Goal: Information Seeking & Learning: Check status

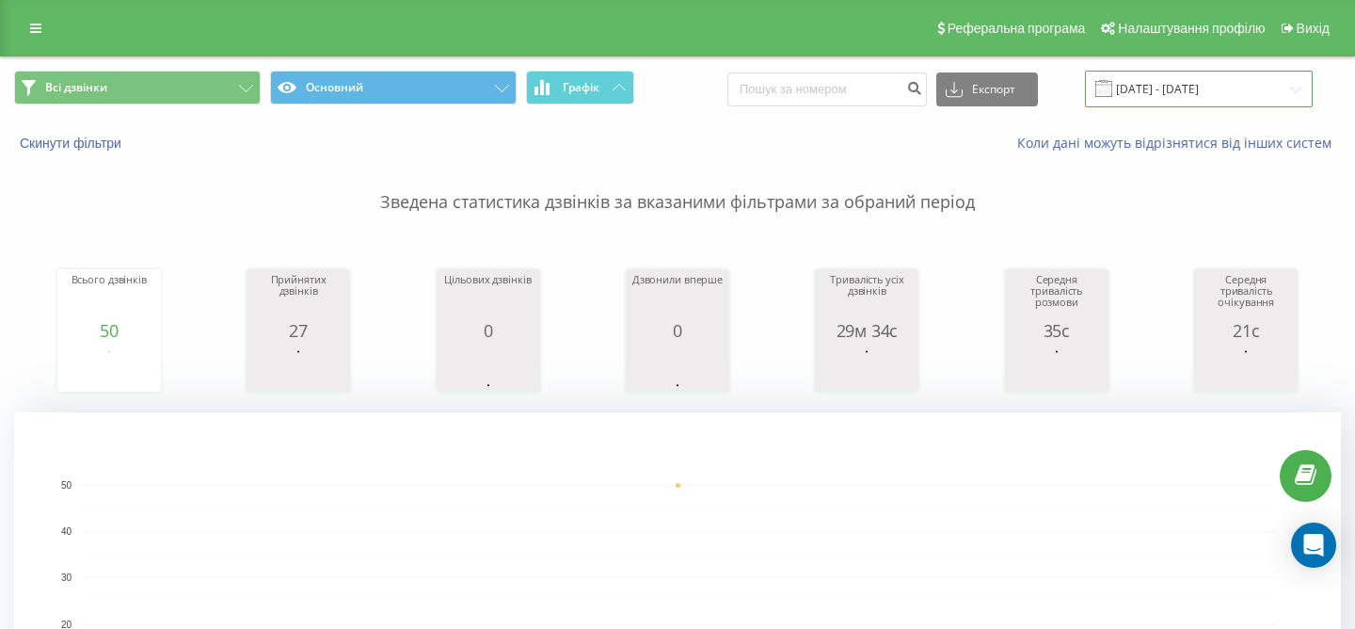
click at [1214, 89] on input "[DATE] - [DATE]" at bounding box center [1199, 89] width 228 height 37
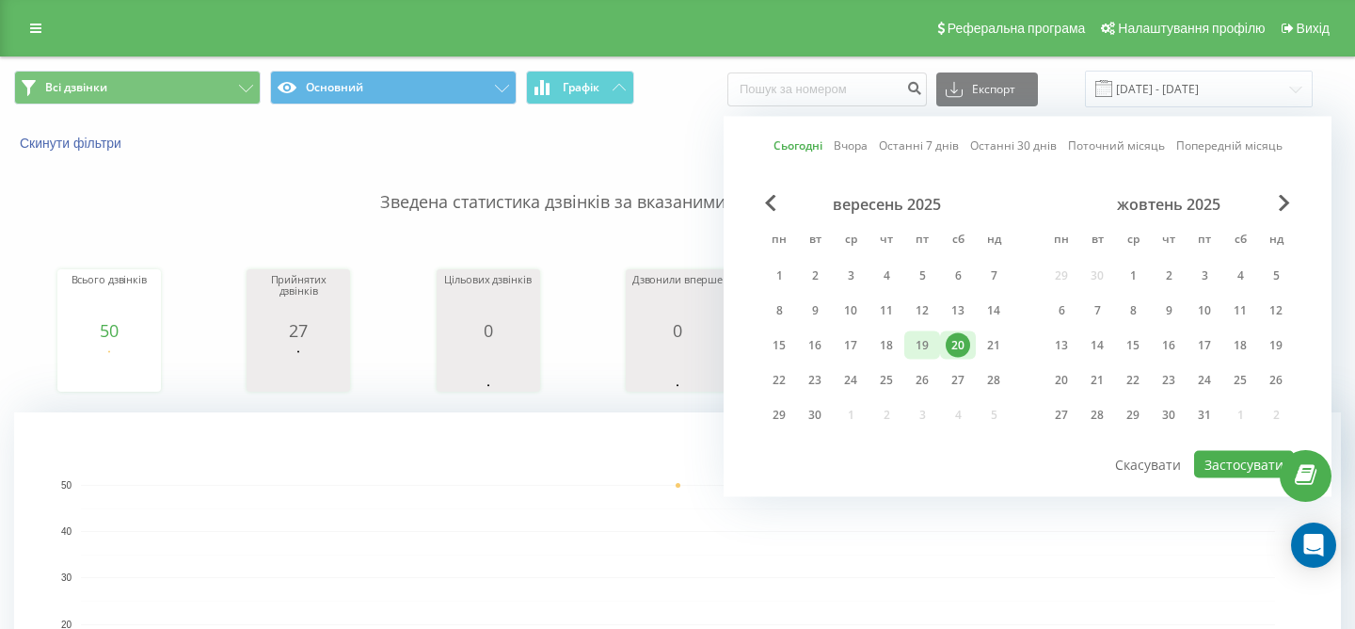
click at [927, 346] on div "19" at bounding box center [922, 345] width 24 height 24
click at [1249, 468] on button "Застосувати" at bounding box center [1244, 464] width 100 height 27
type input "19.09.2025 - 19.09.2025"
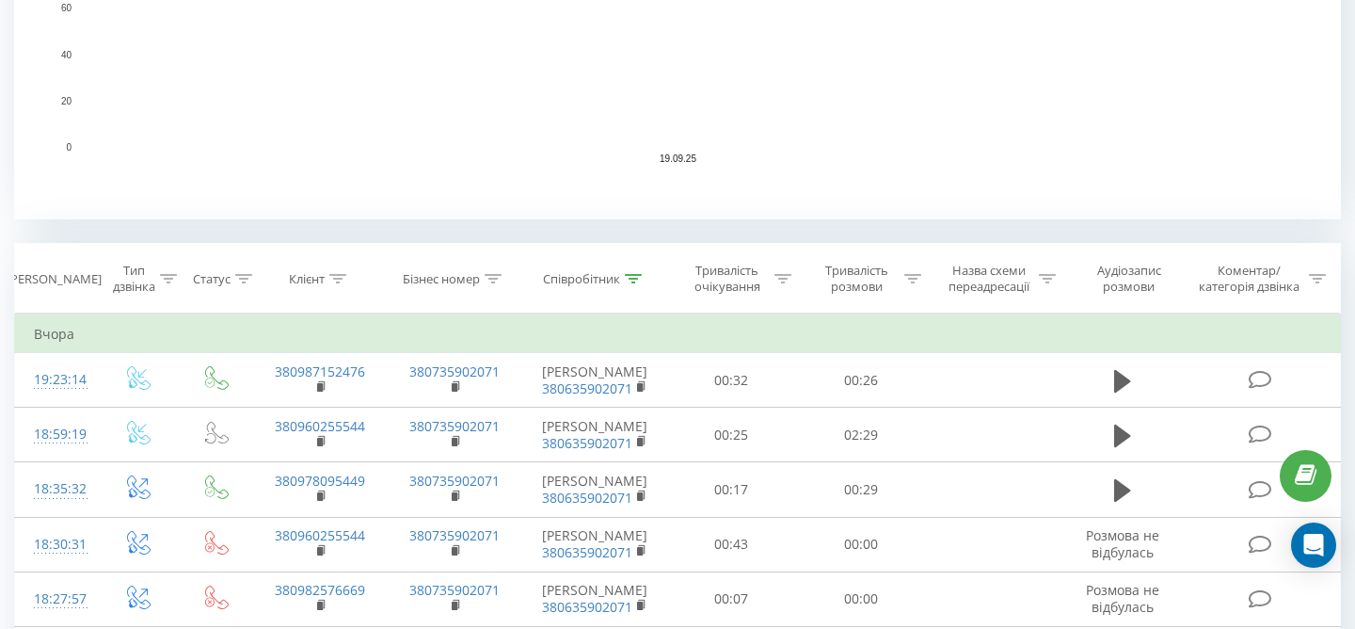
scroll to position [424, 0]
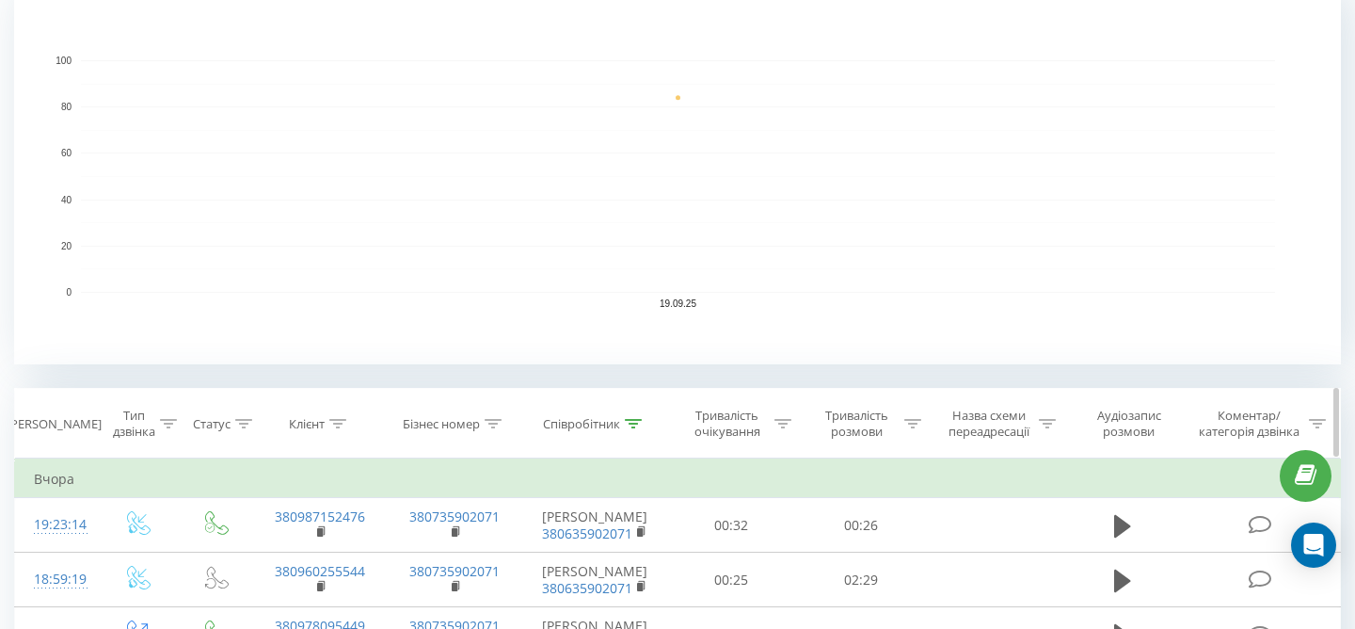
click at [638, 421] on icon at bounding box center [633, 423] width 17 height 9
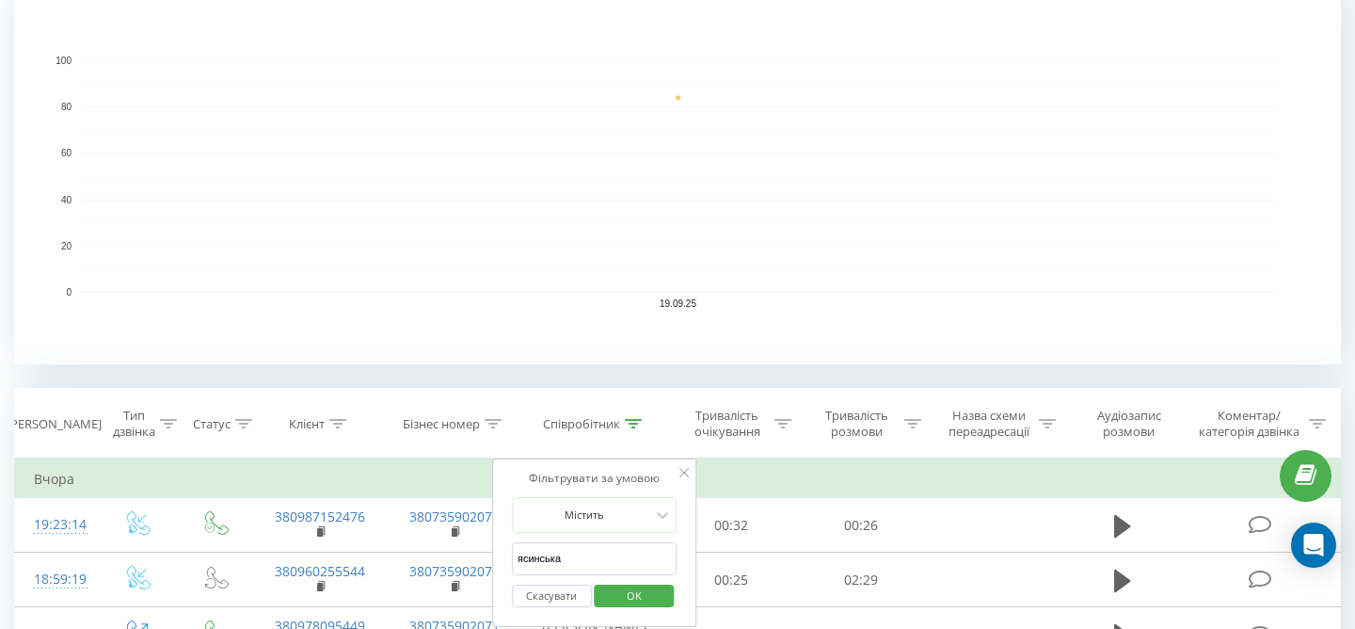
click at [577, 554] on input "ясинська" at bounding box center [595, 558] width 166 height 33
type input "я"
type input "іванчук"
click at [633, 599] on span "OK" at bounding box center [634, 595] width 53 height 29
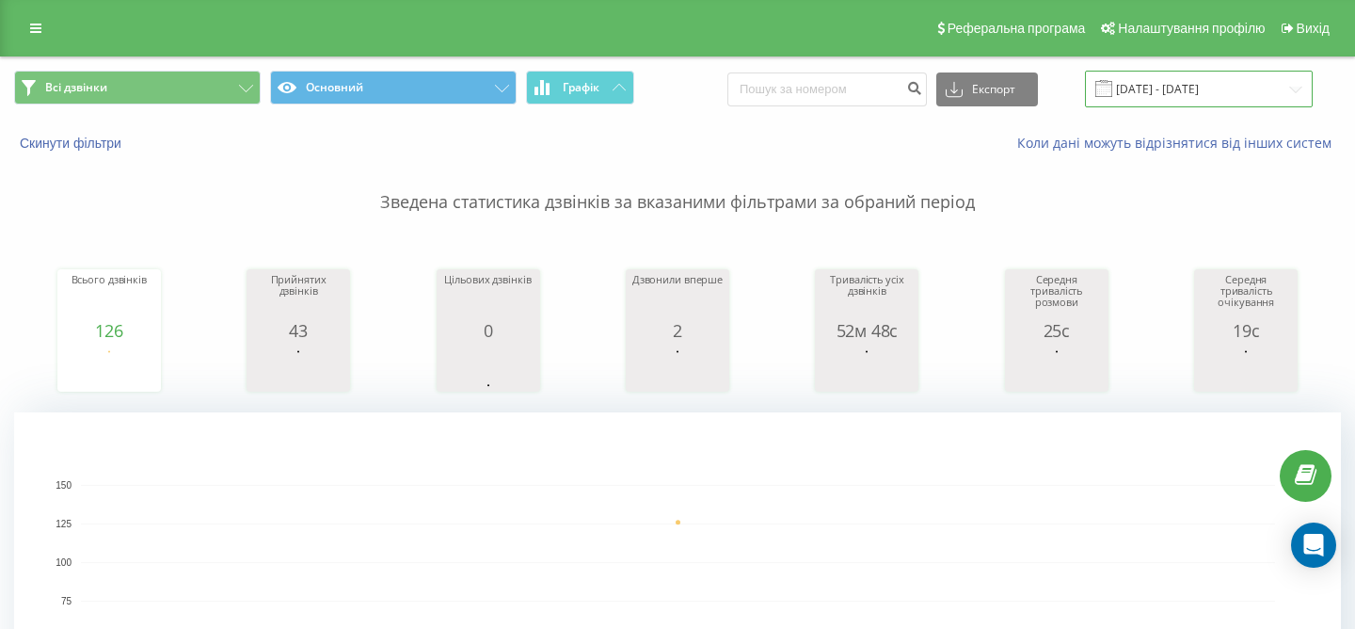
click at [1230, 88] on input "19.09.2025 - 19.09.2025" at bounding box center [1199, 89] width 228 height 37
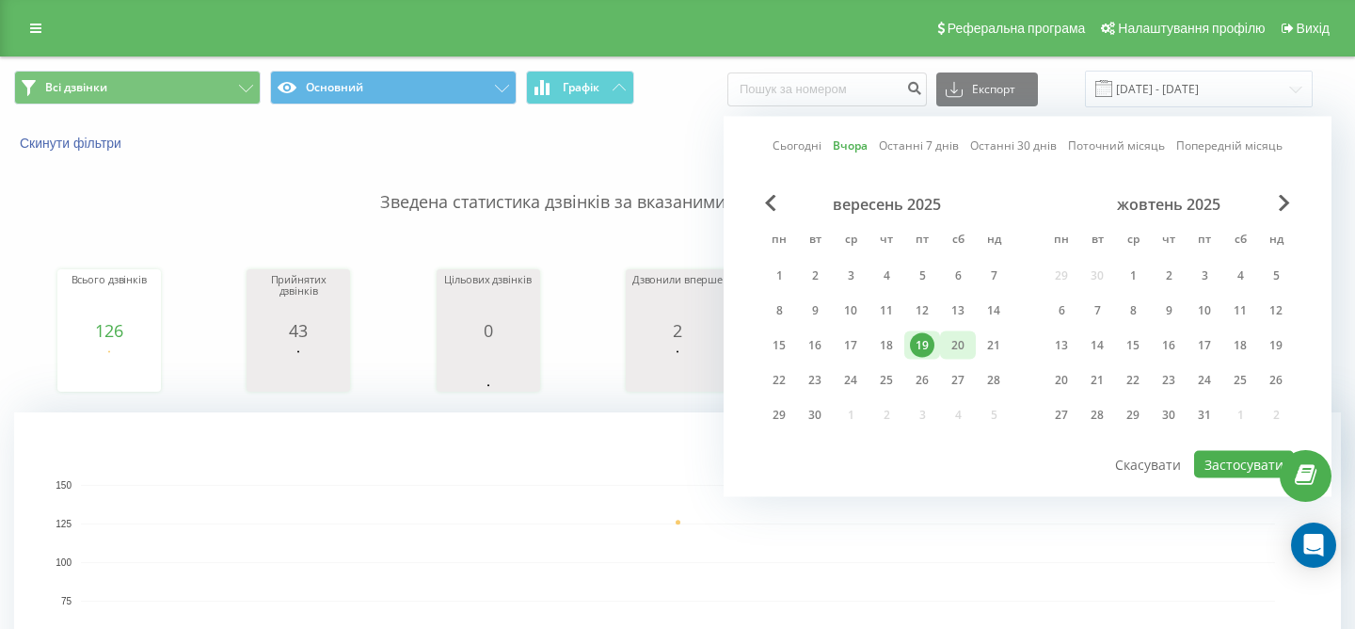
click at [958, 347] on div "20" at bounding box center [958, 345] width 24 height 24
click at [1215, 461] on button "Застосувати" at bounding box center [1244, 464] width 100 height 27
type input "[DATE] - [DATE]"
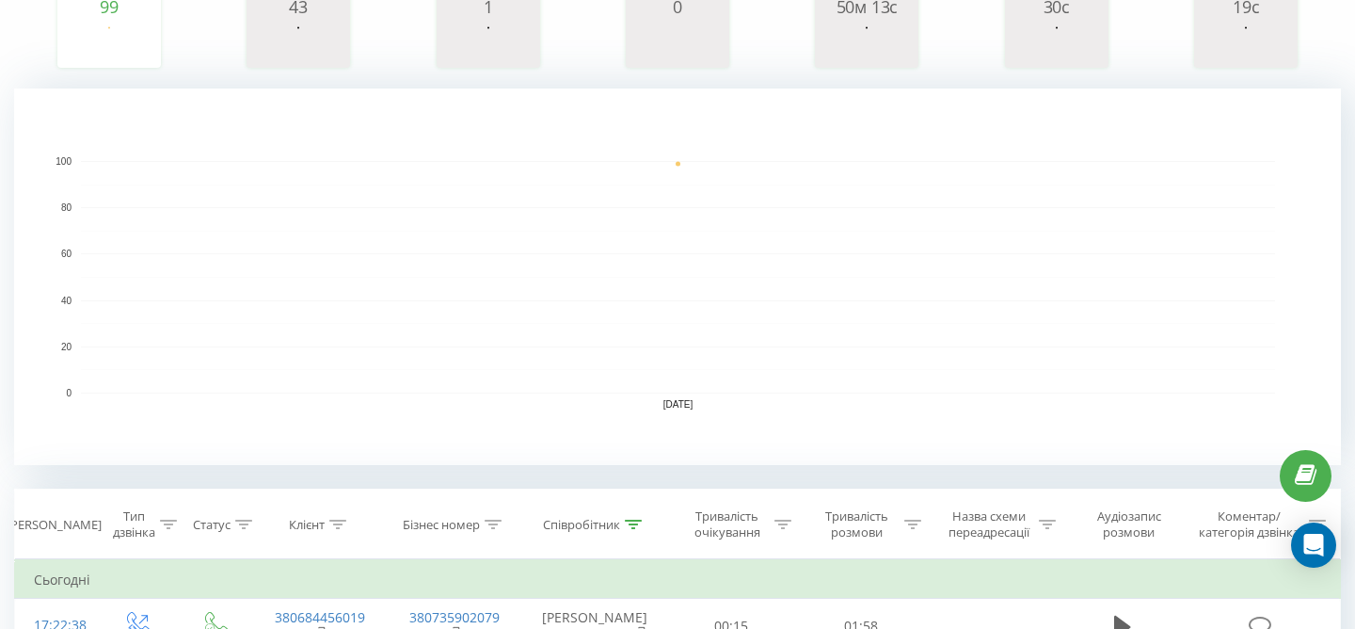
scroll to position [325, 0]
click at [633, 527] on div at bounding box center [633, 524] width 17 height 16
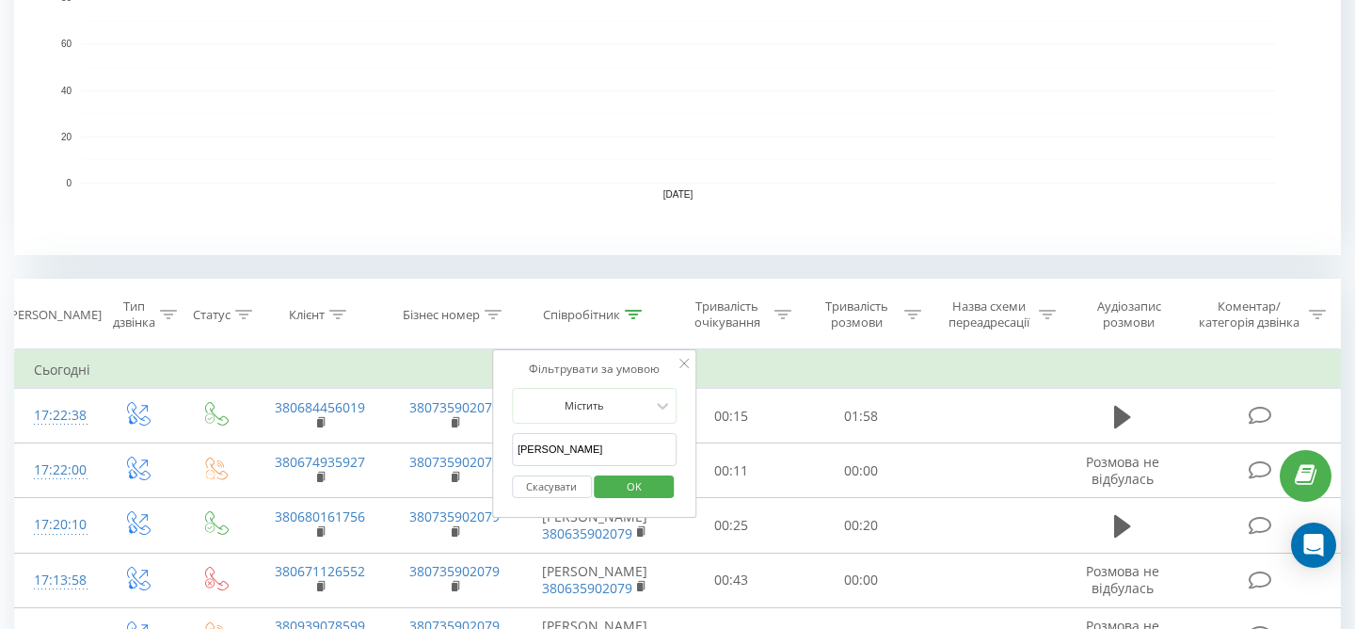
scroll to position [538, 0]
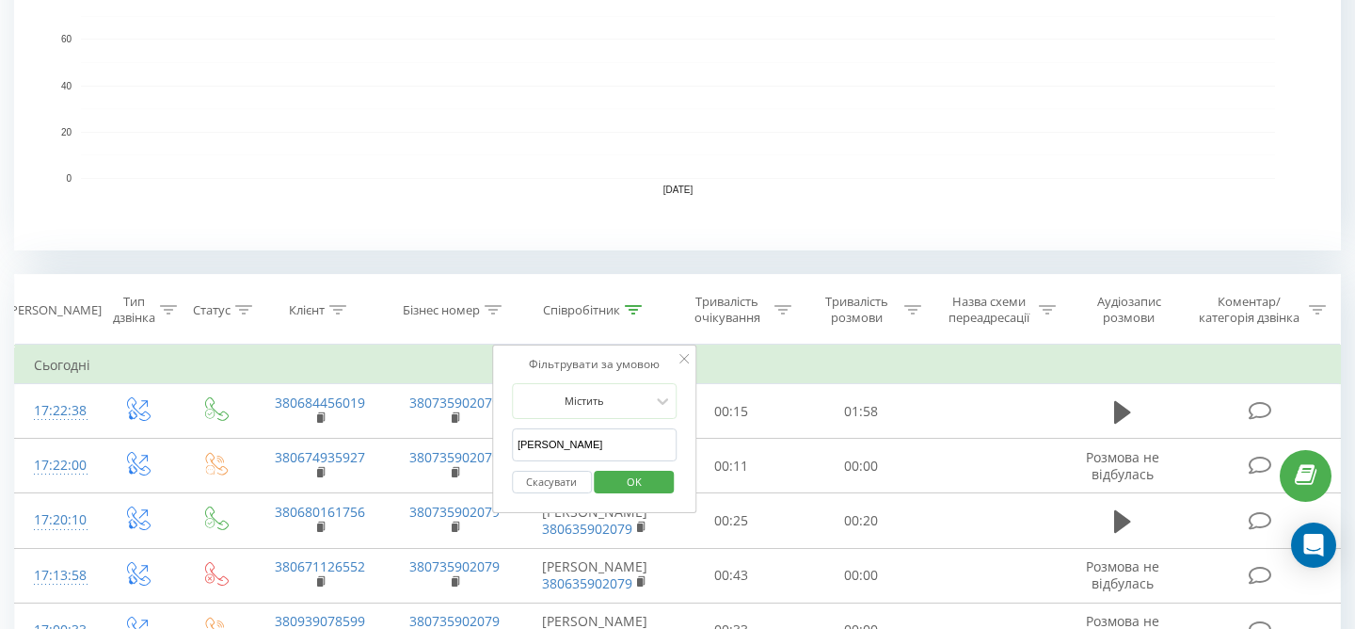
click at [586, 450] on input "іванчук" at bounding box center [595, 444] width 166 height 33
type input "і"
type input "ясинська"
click at [641, 481] on span "OK" at bounding box center [634, 481] width 53 height 29
